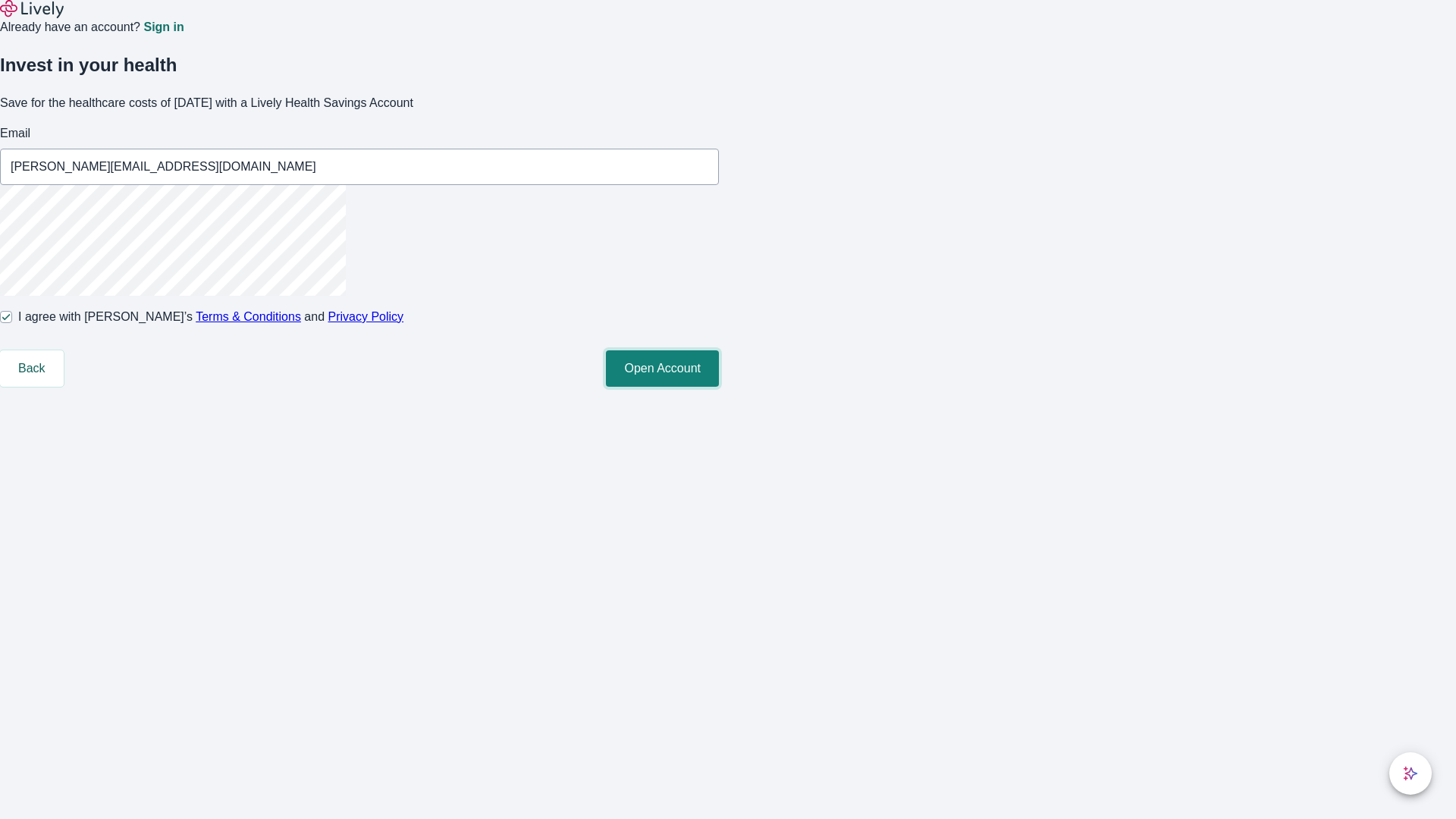
click at [718, 386] on button "Open Account" at bounding box center [663, 368] width 113 height 36
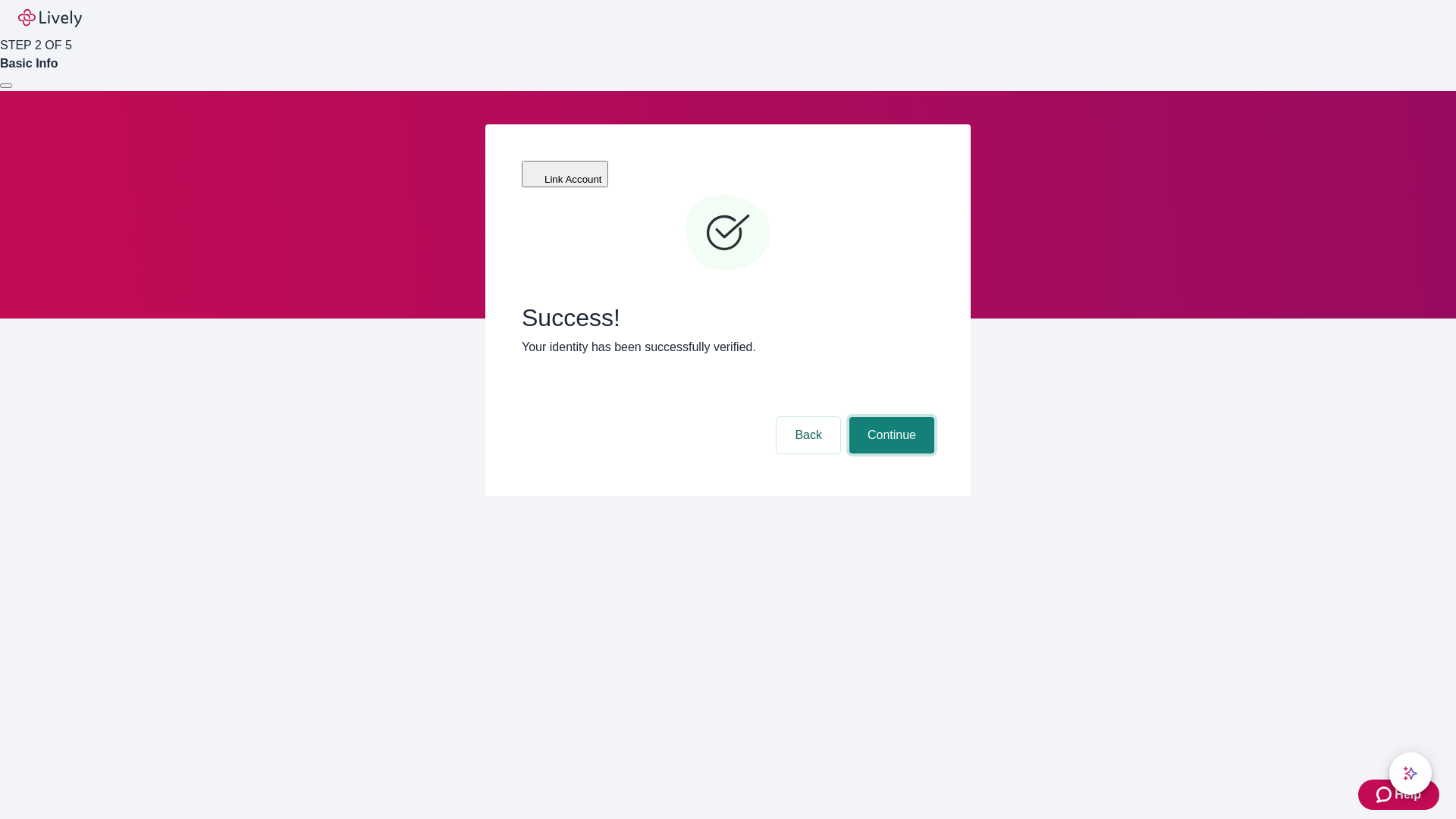
click at [889, 417] on button "Continue" at bounding box center [891, 435] width 85 height 36
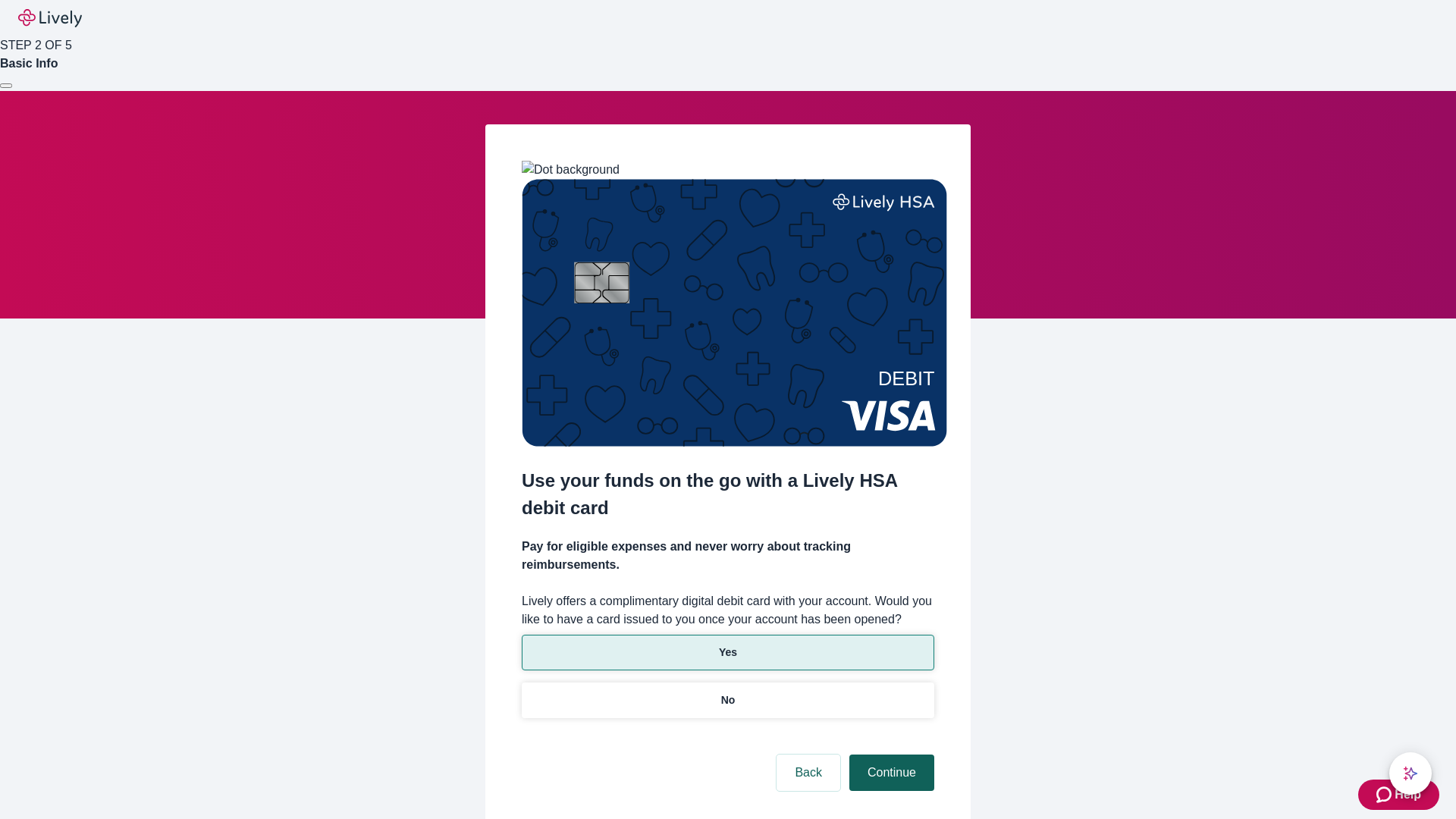
click at [727, 644] on p "Yes" at bounding box center [727, 652] width 18 height 16
click at [889, 755] on button "Continue" at bounding box center [891, 773] width 85 height 36
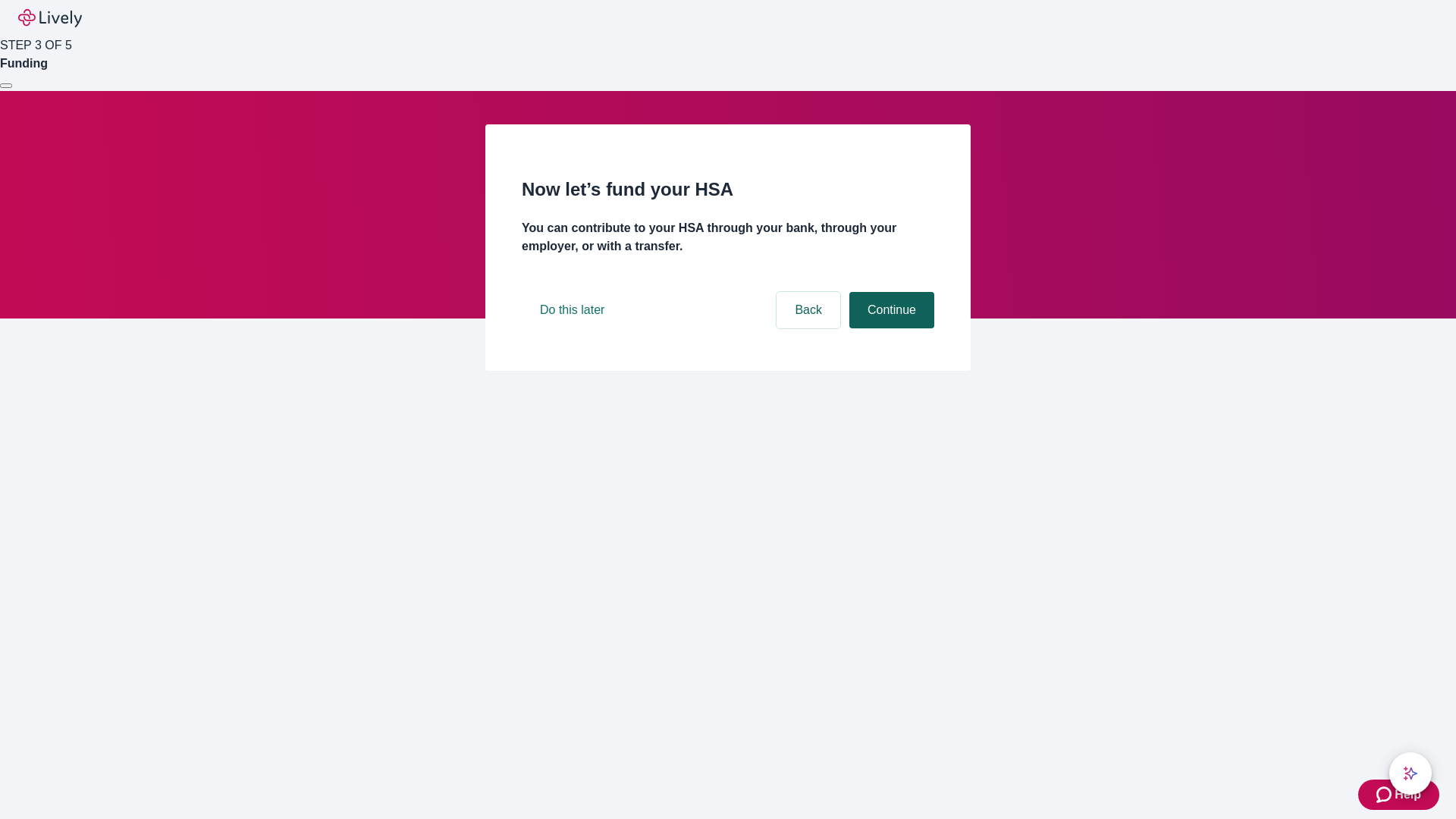
click at [889, 328] on button "Continue" at bounding box center [891, 310] width 85 height 36
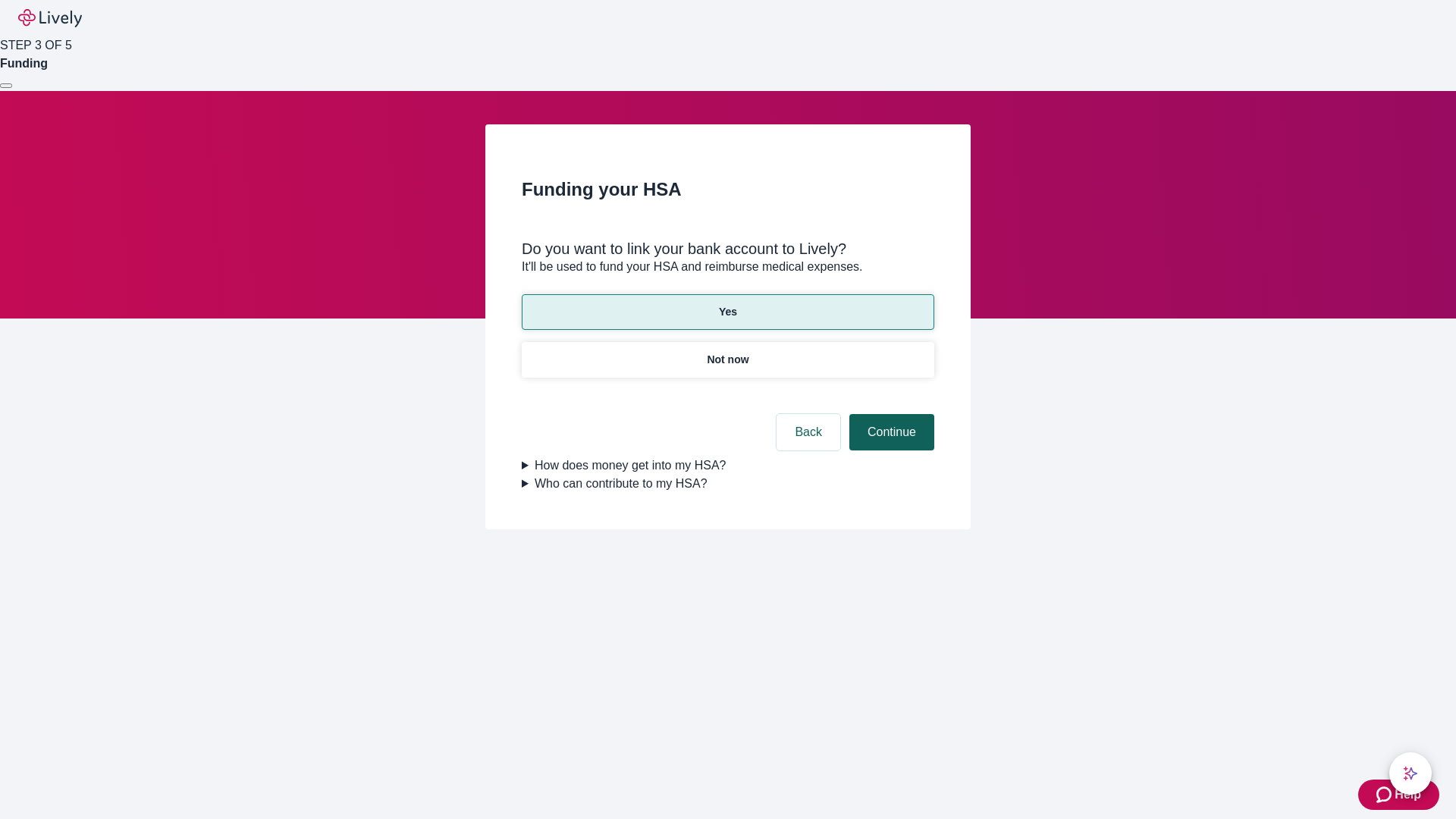
click at [889, 414] on button "Continue" at bounding box center [891, 433] width 85 height 36
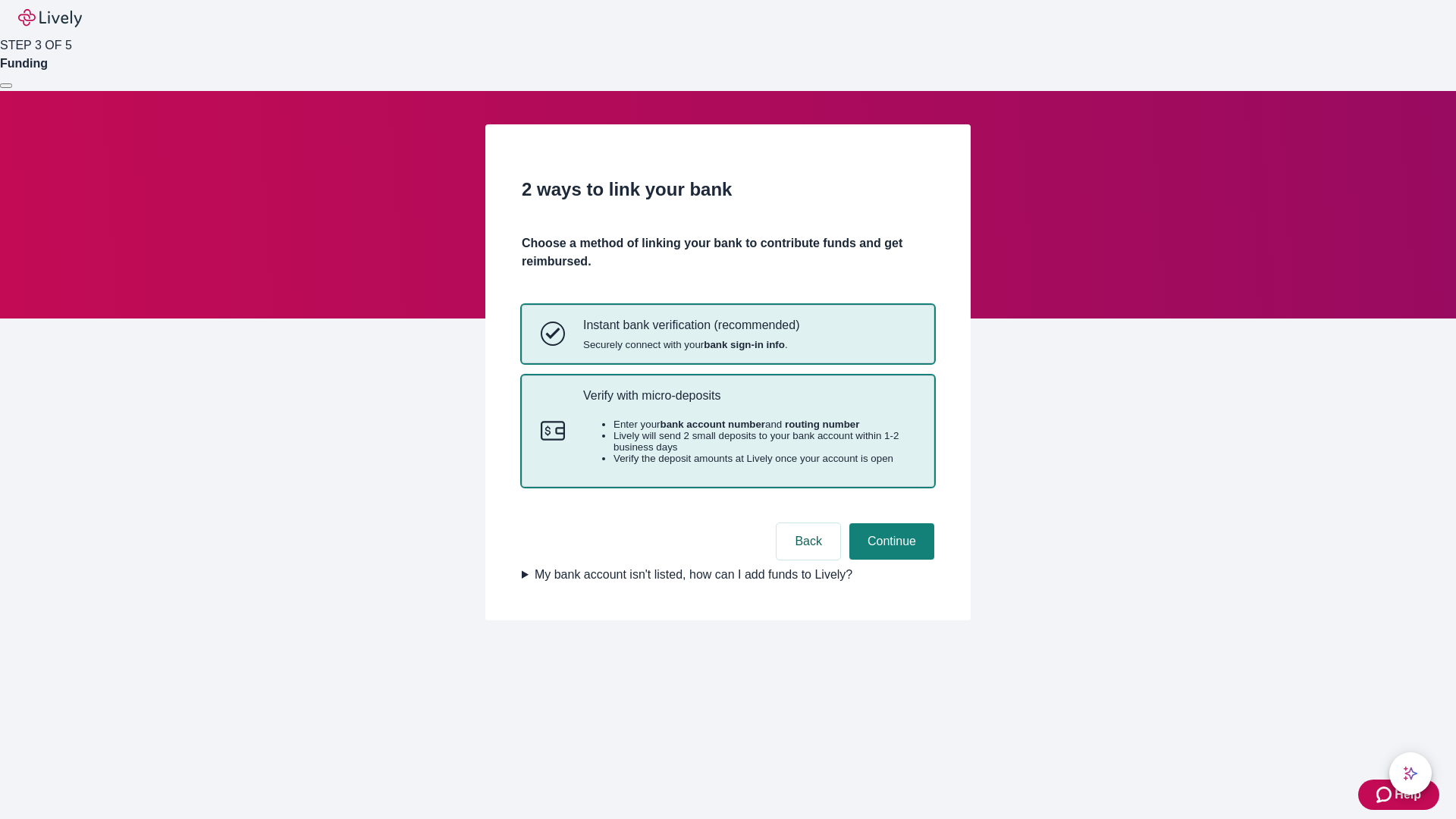
click at [748, 403] on p "Verify with micro-deposits" at bounding box center [749, 395] width 332 height 14
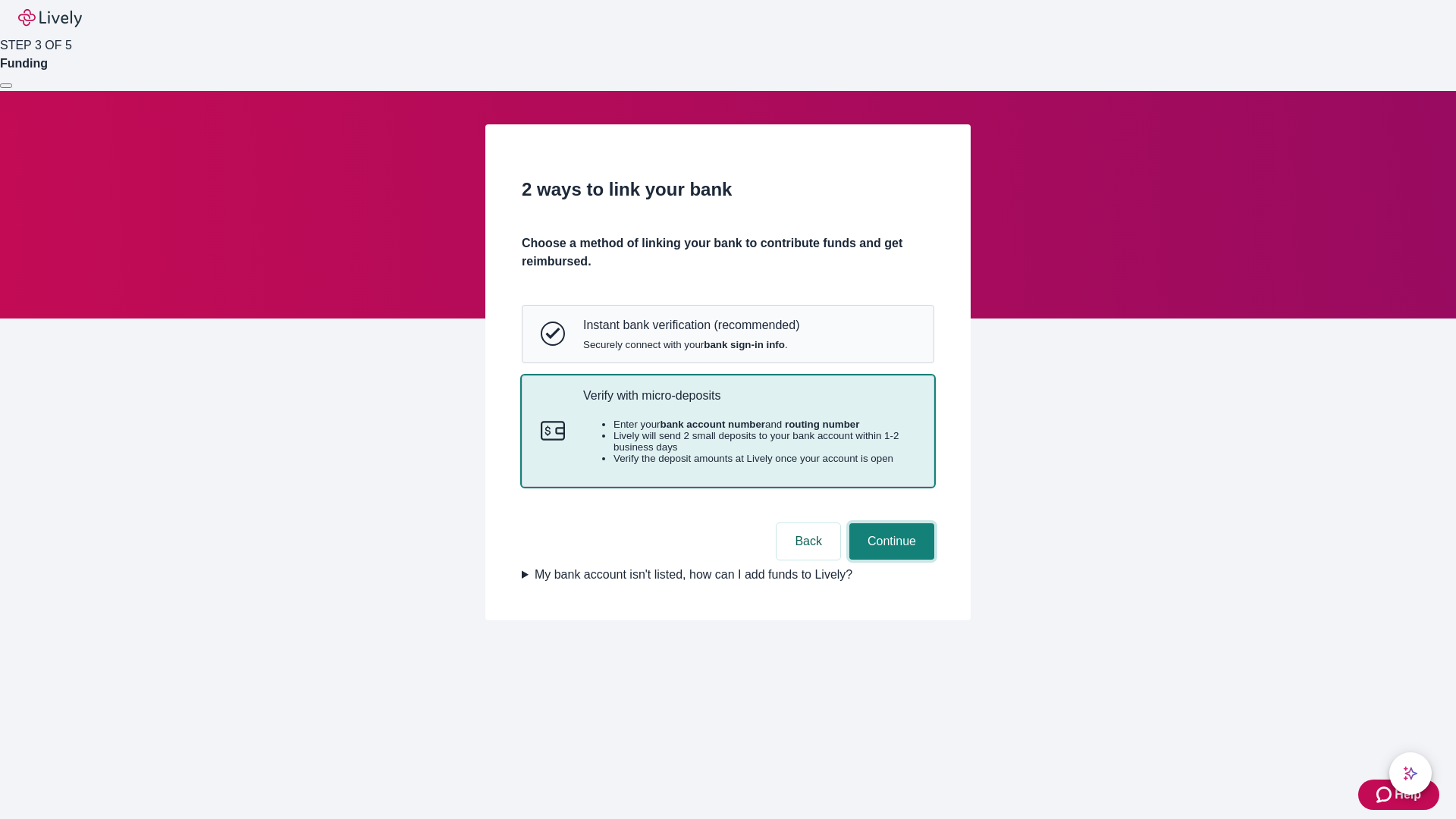
click at [889, 559] on button "Continue" at bounding box center [891, 541] width 85 height 36
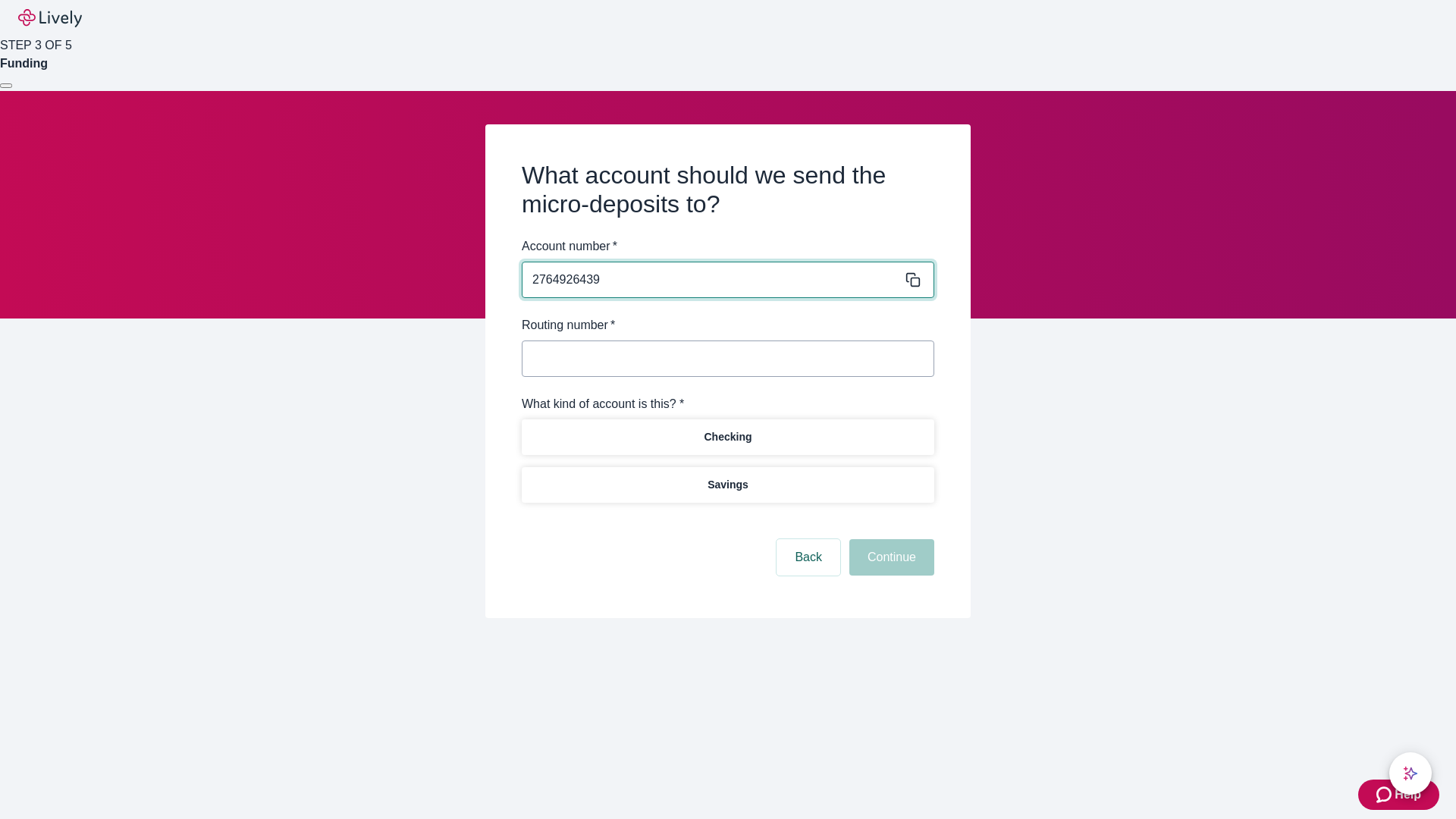
type input "2764926439"
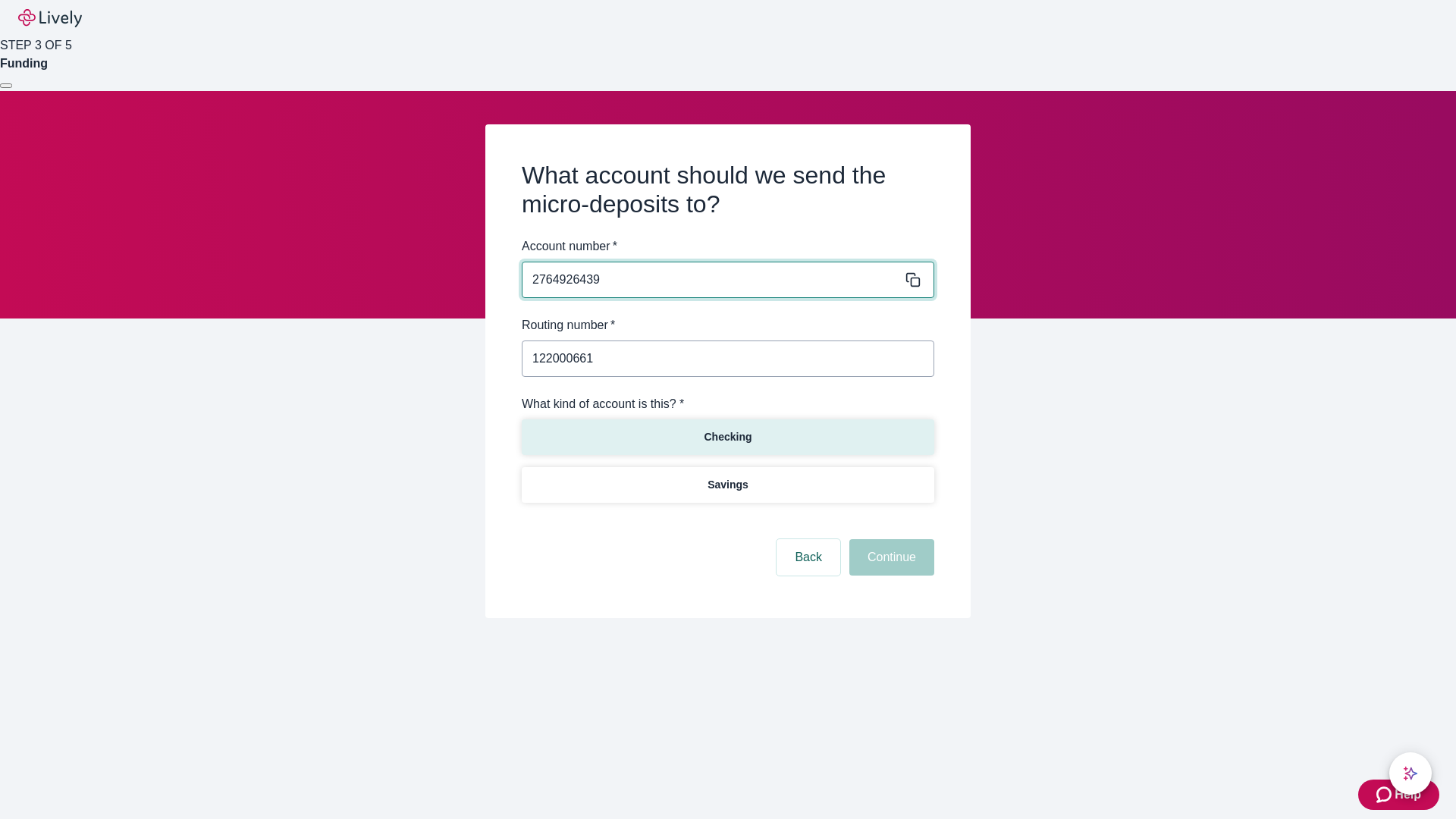
type input "122000661"
click at [727, 436] on p "Checking" at bounding box center [728, 436] width 48 height 16
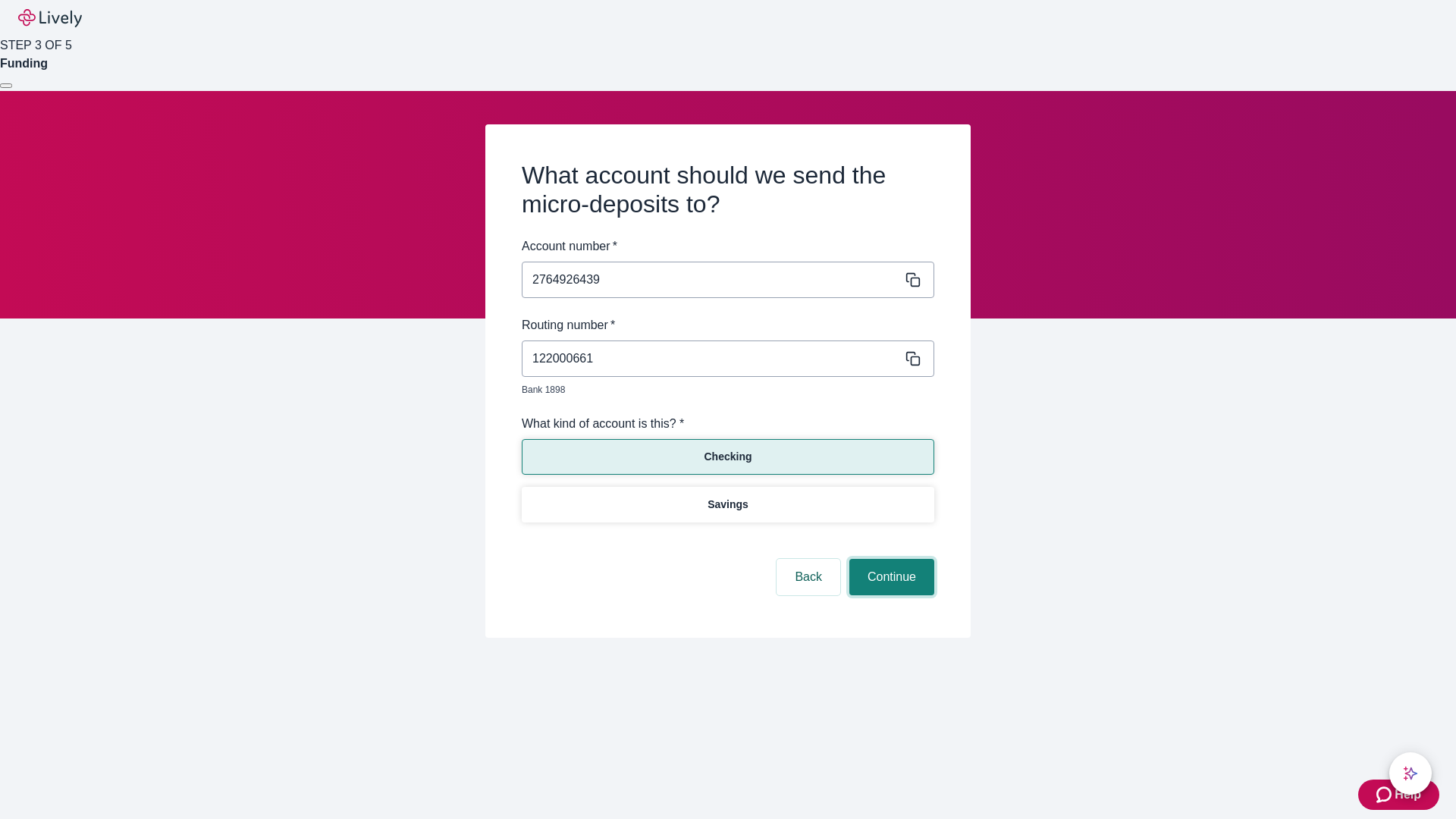
click at [889, 559] on button "Continue" at bounding box center [891, 577] width 85 height 36
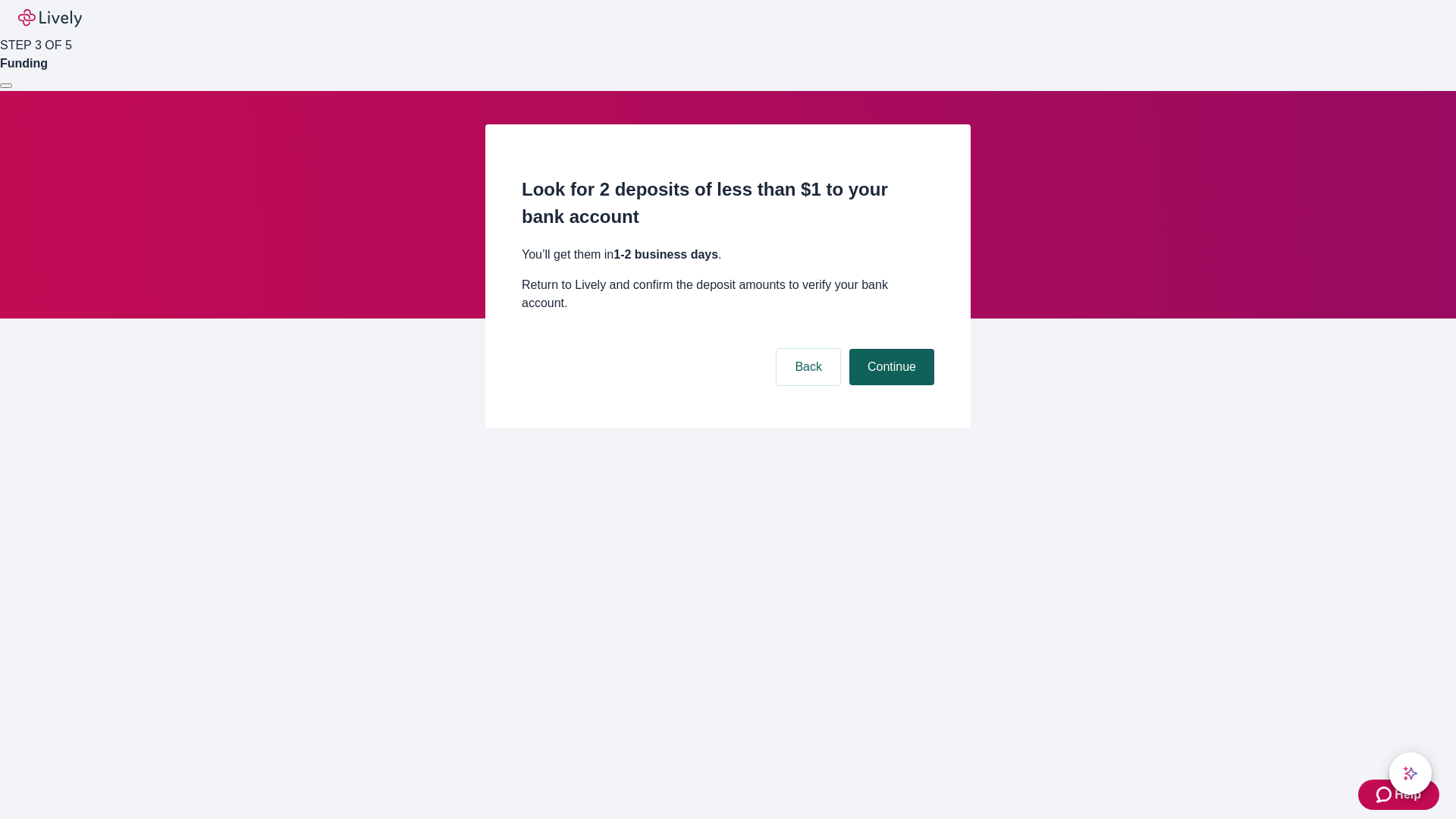
click at [889, 349] on button "Continue" at bounding box center [891, 367] width 85 height 36
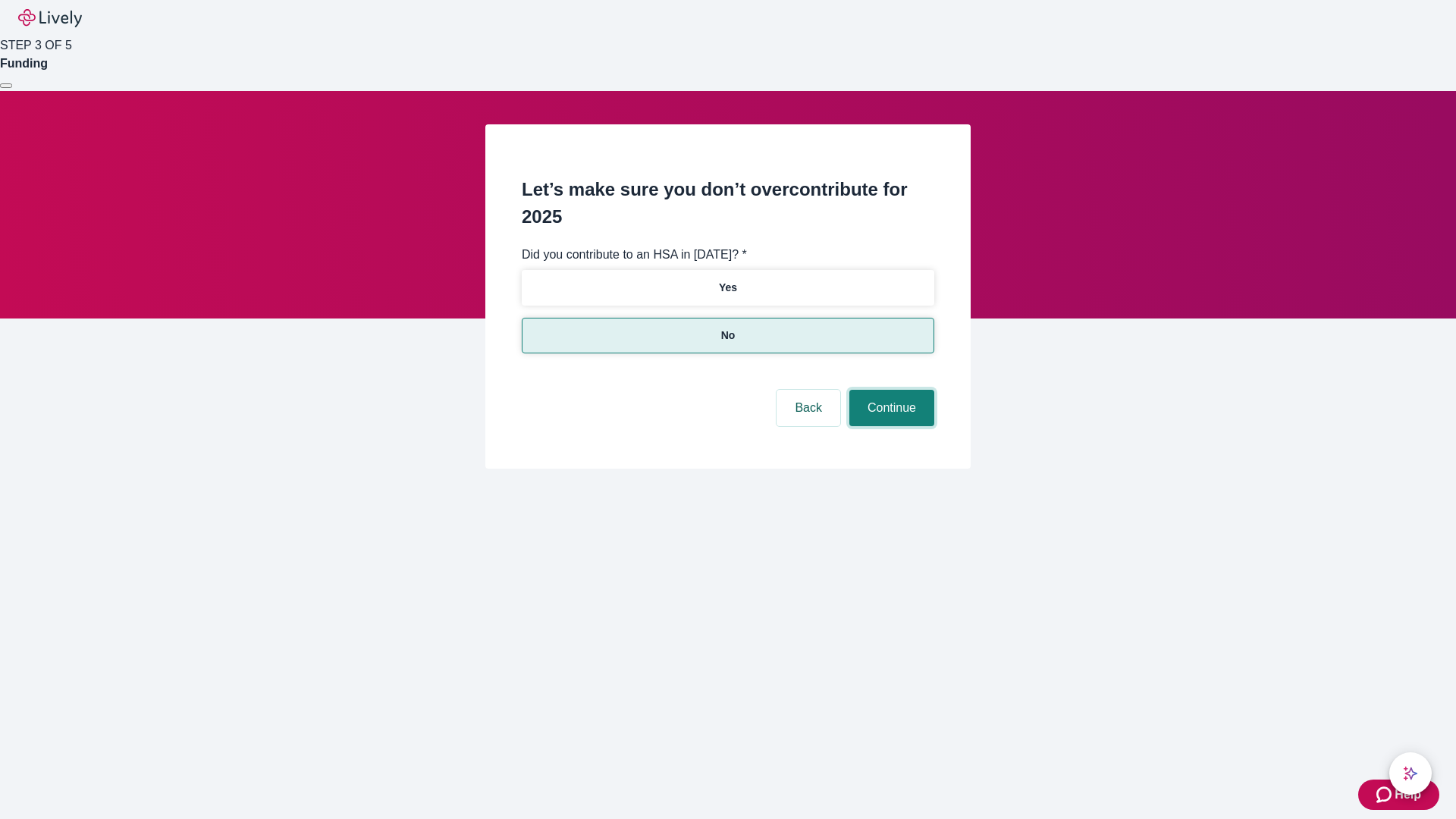
click at [889, 389] on button "Continue" at bounding box center [891, 408] width 85 height 36
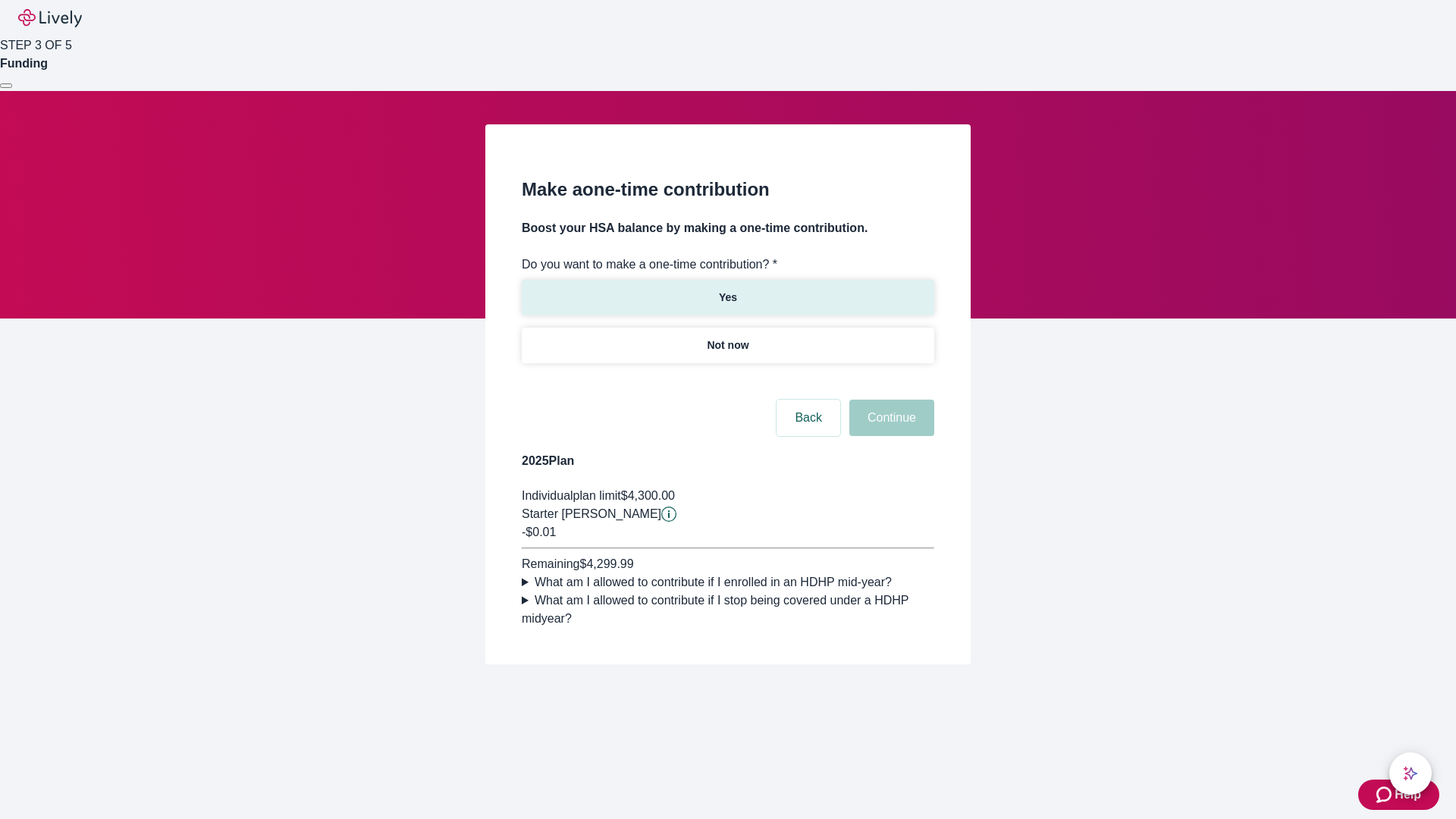
click at [727, 290] on p "Yes" at bounding box center [727, 297] width 18 height 16
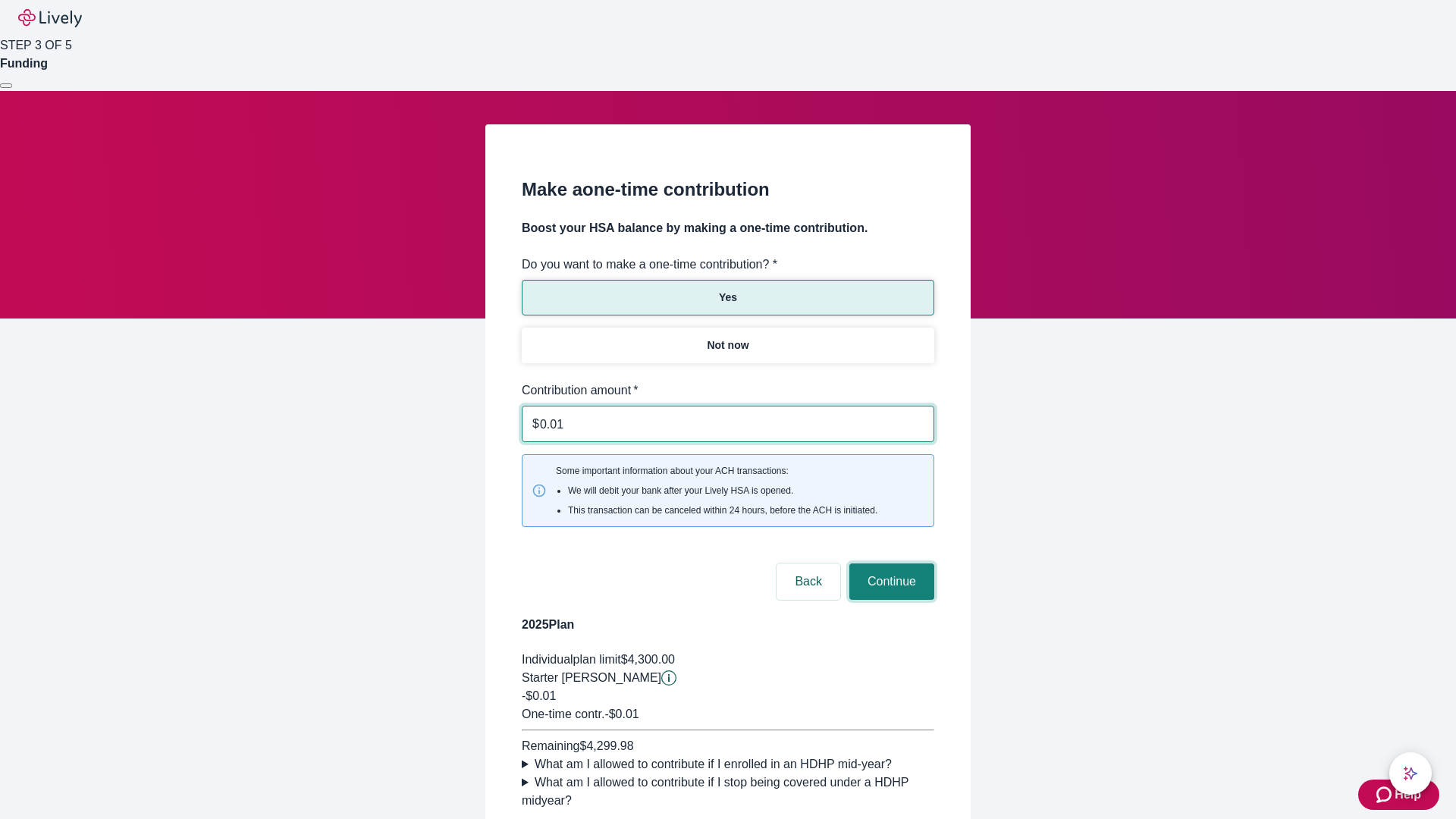
click at [889, 563] on button "Continue" at bounding box center [891, 581] width 85 height 36
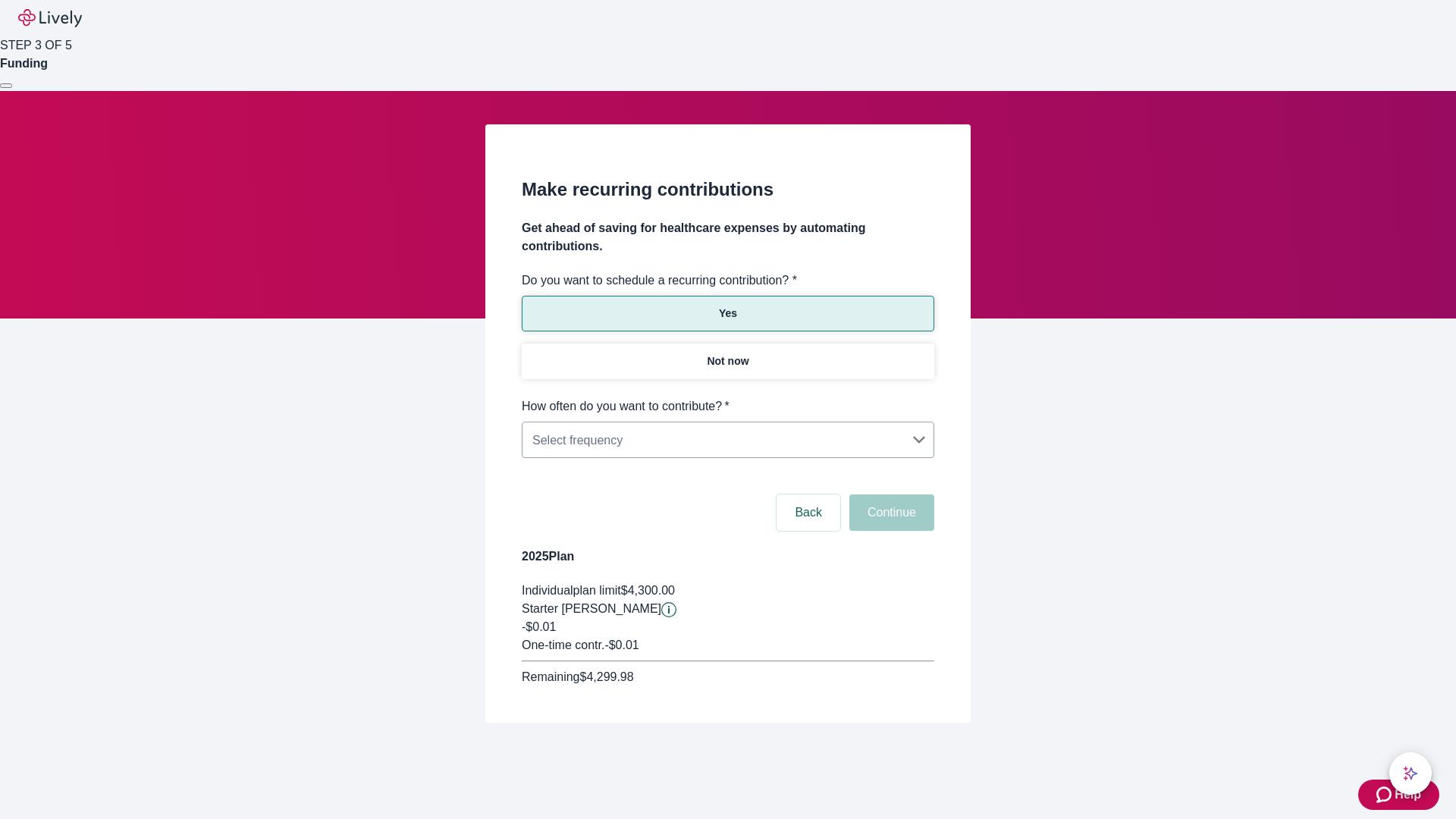
click at [727, 397] on body "Help STEP 3 OF 5 Funding Make recurring contributions Get ahead of saving for h…" at bounding box center [728, 397] width 1456 height 795
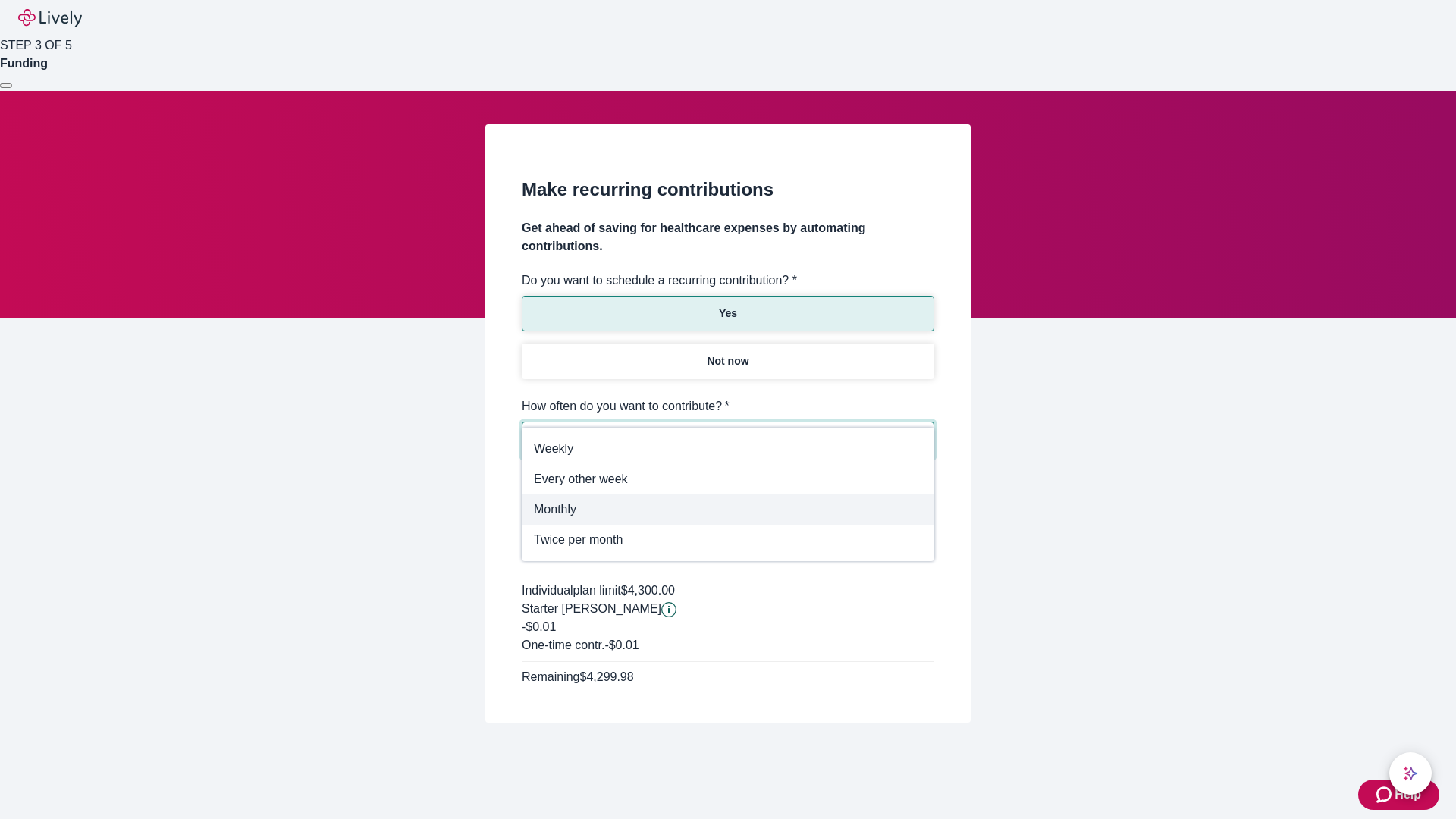
click at [728, 509] on span "Monthly" at bounding box center [728, 509] width 388 height 18
type input "Monthly"
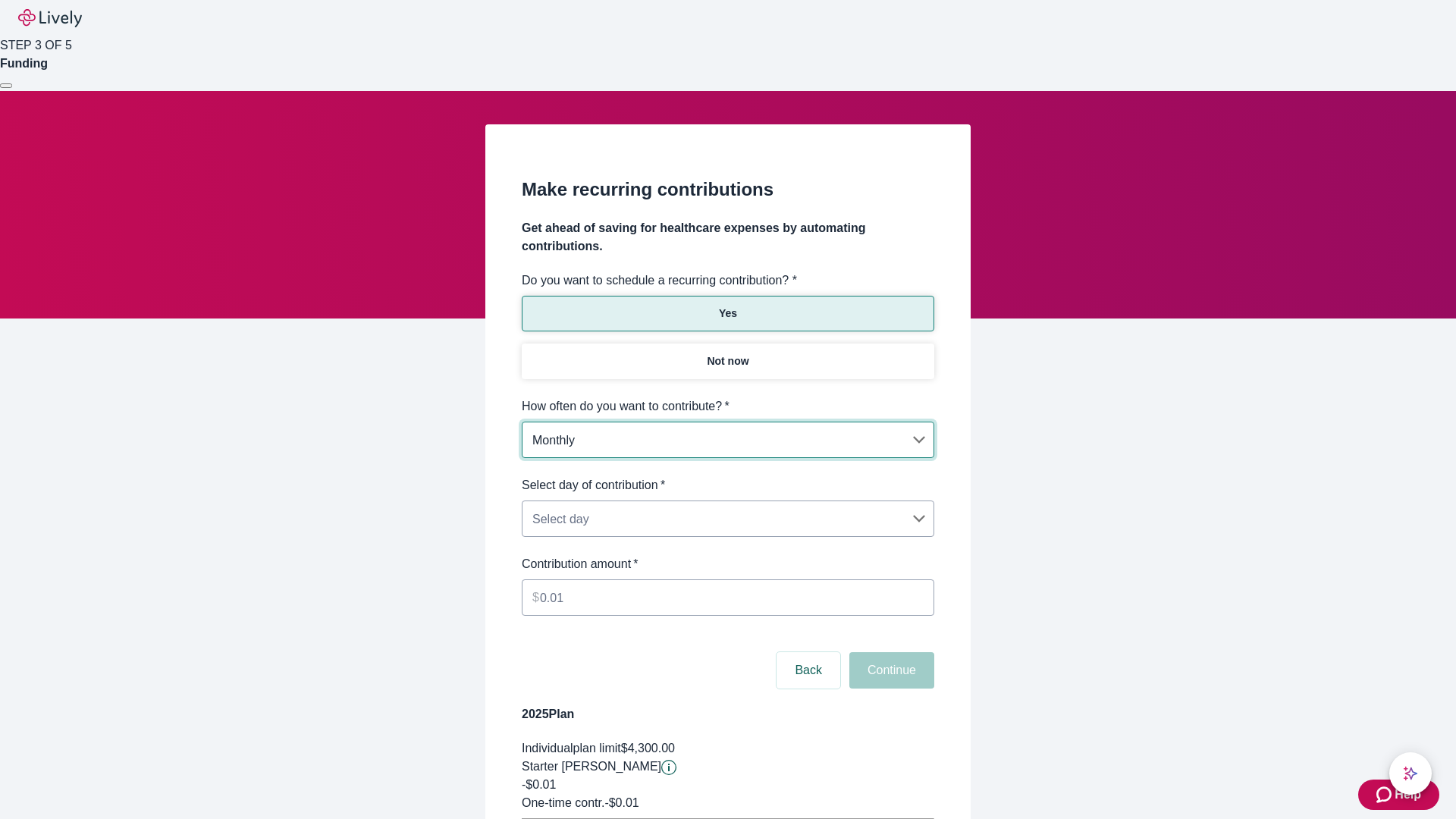
click at [727, 476] on body "Help STEP 3 OF 5 Funding Make recurring contributions Get ahead of saving for h…" at bounding box center [728, 477] width 1456 height 953
type input "Monthly15th"
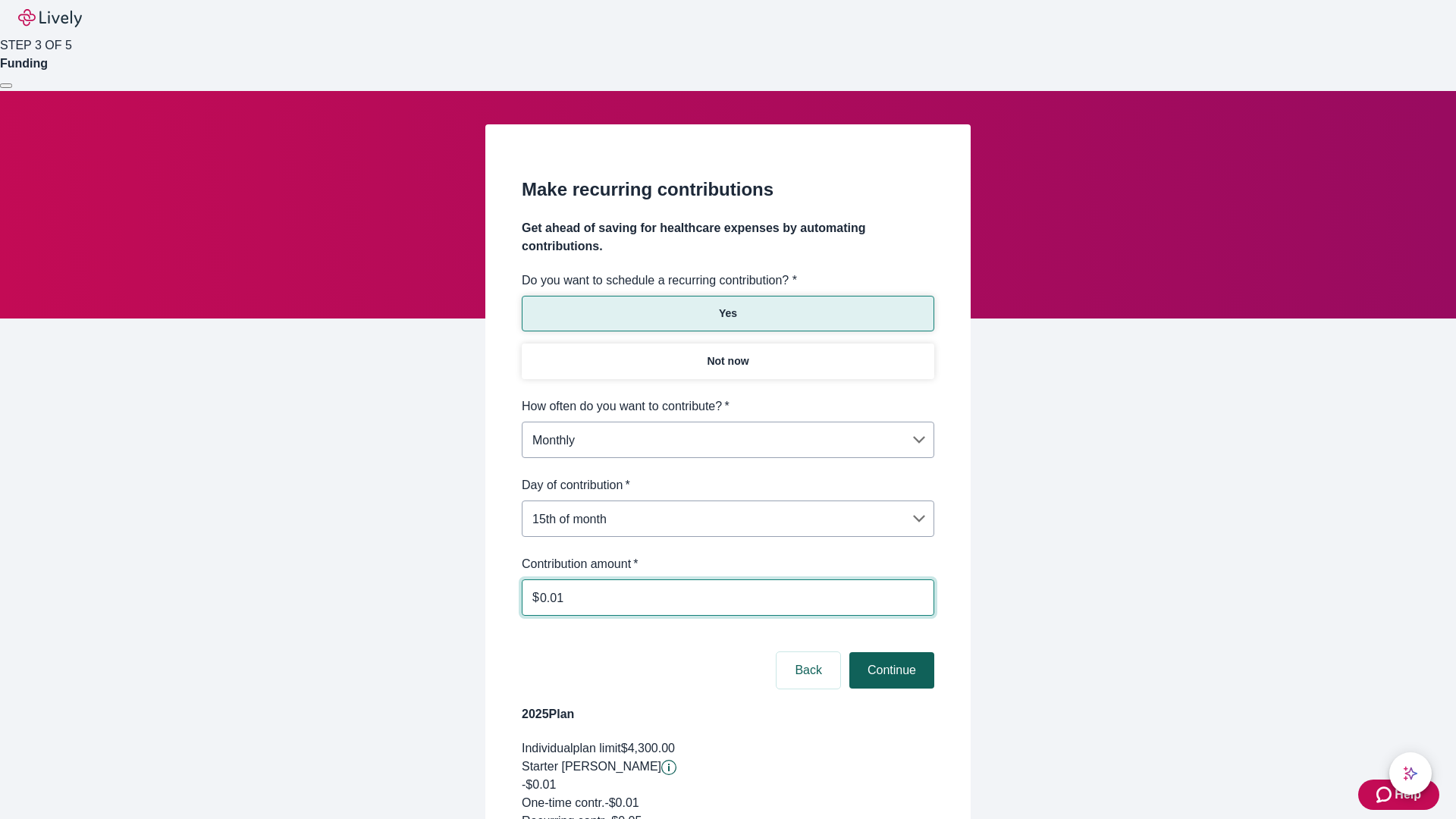
click at [889, 652] on button "Continue" at bounding box center [891, 670] width 85 height 36
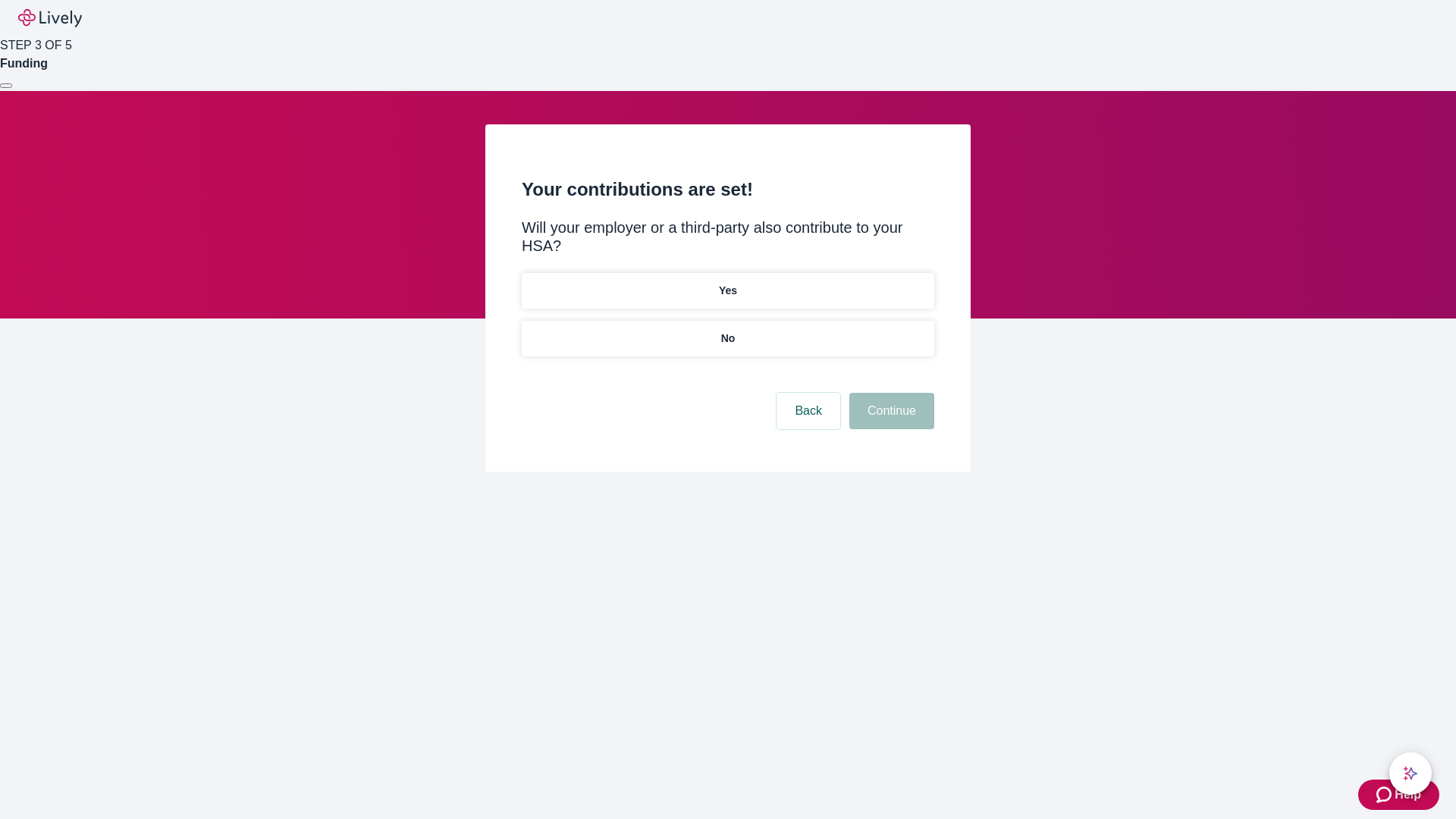
click at [727, 283] on p "Yes" at bounding box center [727, 291] width 18 height 16
click at [889, 392] on button "Continue" at bounding box center [891, 410] width 85 height 36
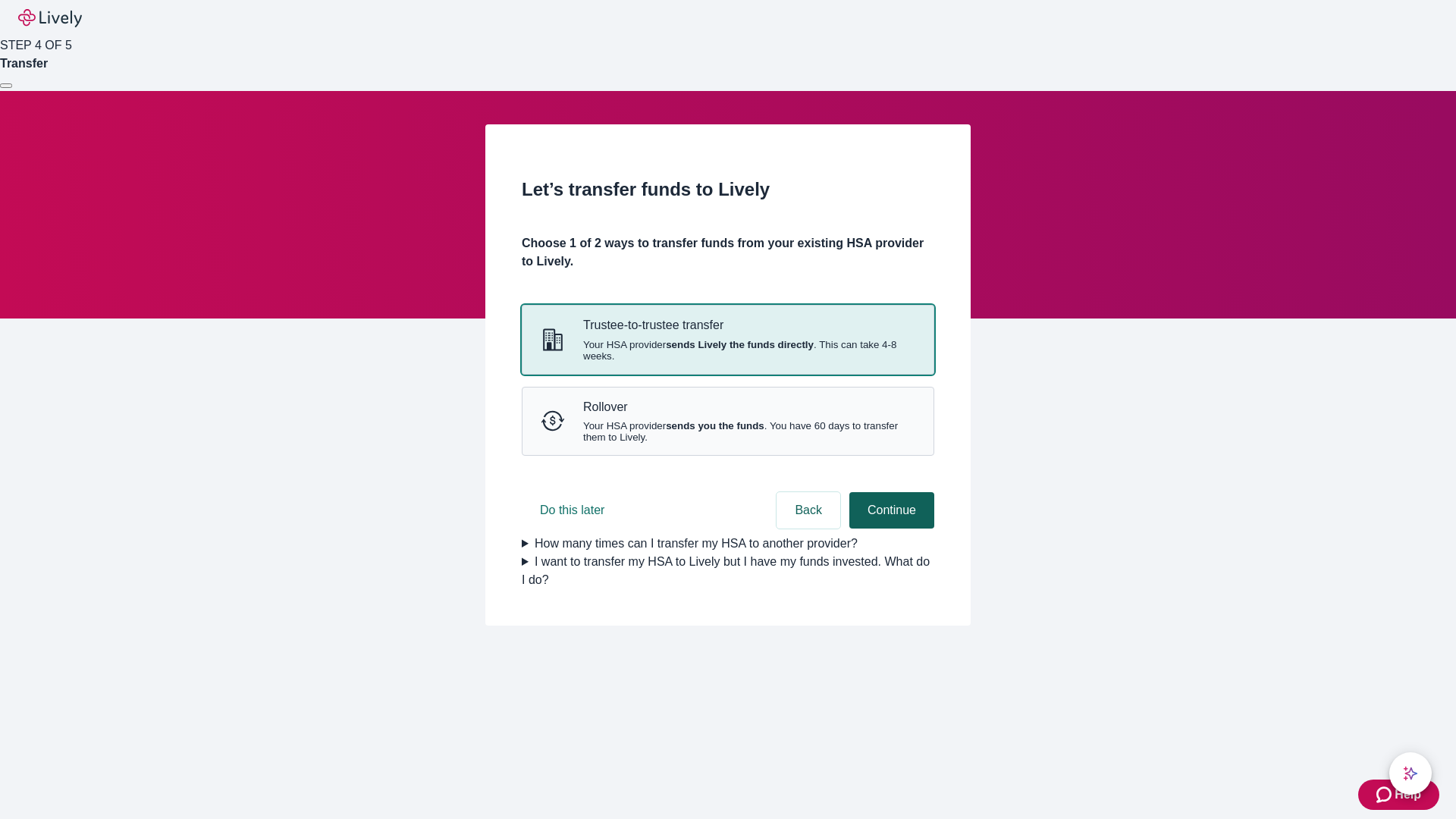
click at [727, 350] on strong "sends Lively the funds directly" at bounding box center [740, 344] width 148 height 12
click at [889, 528] on button "Continue" at bounding box center [891, 510] width 85 height 36
